Goal: Task Accomplishment & Management: Manage account settings

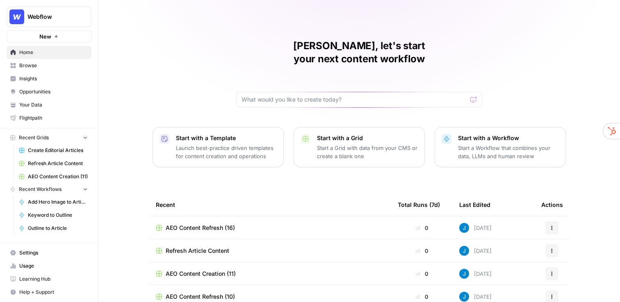
click at [48, 17] on span "Webflow" at bounding box center [52, 17] width 50 height 8
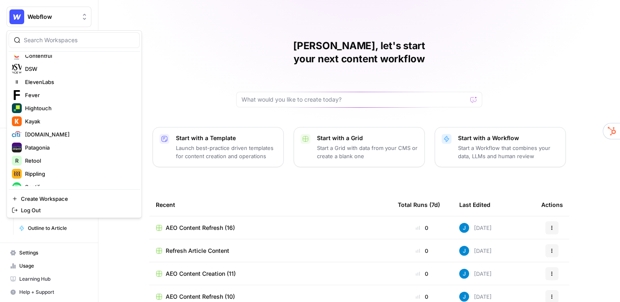
scroll to position [294, 0]
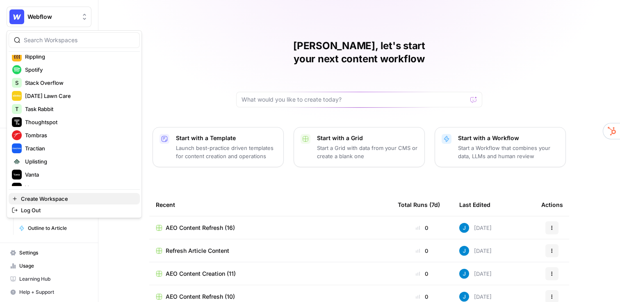
click at [59, 196] on span "Create Workspace" at bounding box center [77, 199] width 112 height 8
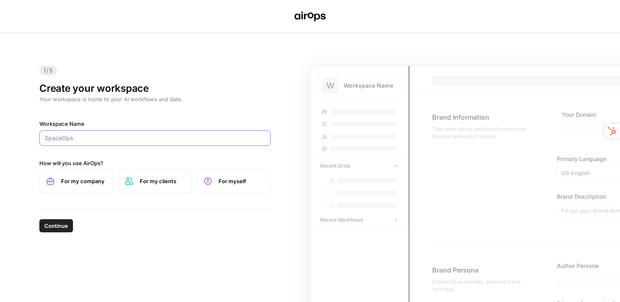
click at [123, 140] on input "Workspace Name" at bounding box center [155, 138] width 221 height 8
type input "Copper"
click at [167, 185] on label "For my clients" at bounding box center [155, 181] width 74 height 23
click at [65, 225] on span "Continue" at bounding box center [56, 226] width 24 height 8
